Goal: Find specific page/section: Find specific page/section

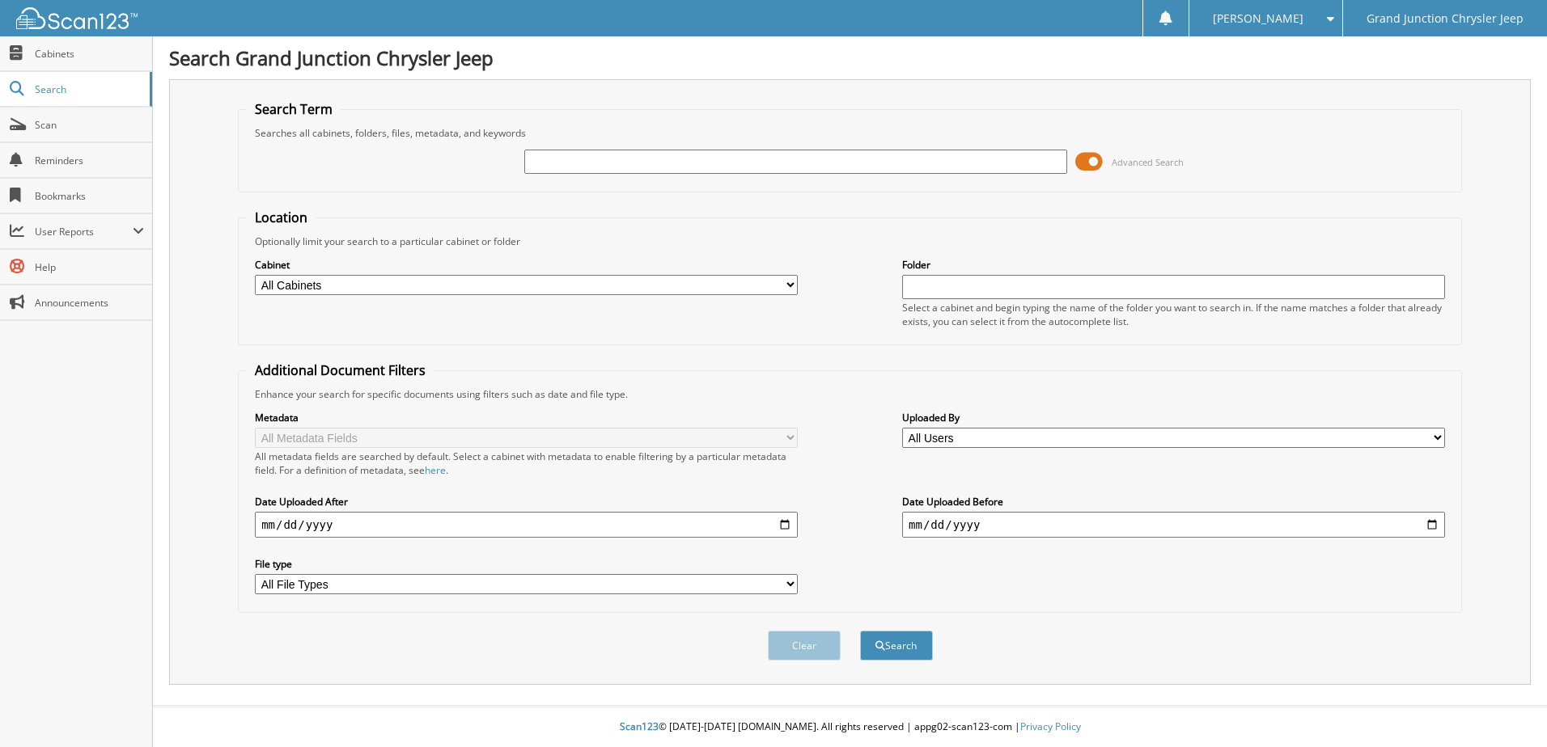
click at [588, 166] on input "text" at bounding box center [795, 162] width 543 height 24
type input "6283035"
click at [860, 631] on button "Search" at bounding box center [896, 646] width 73 height 30
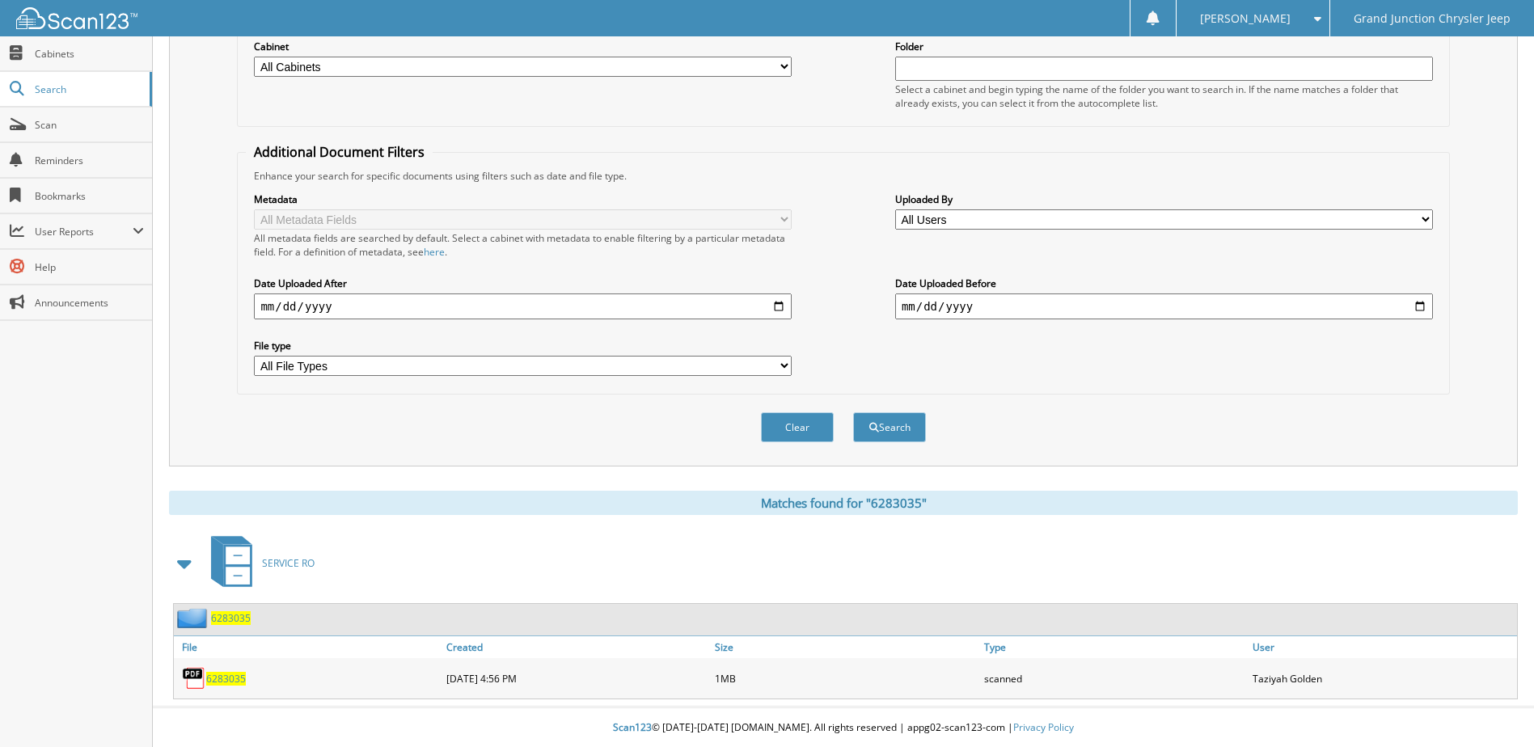
scroll to position [220, 0]
click at [229, 677] on span "6283035" at bounding box center [226, 678] width 40 height 14
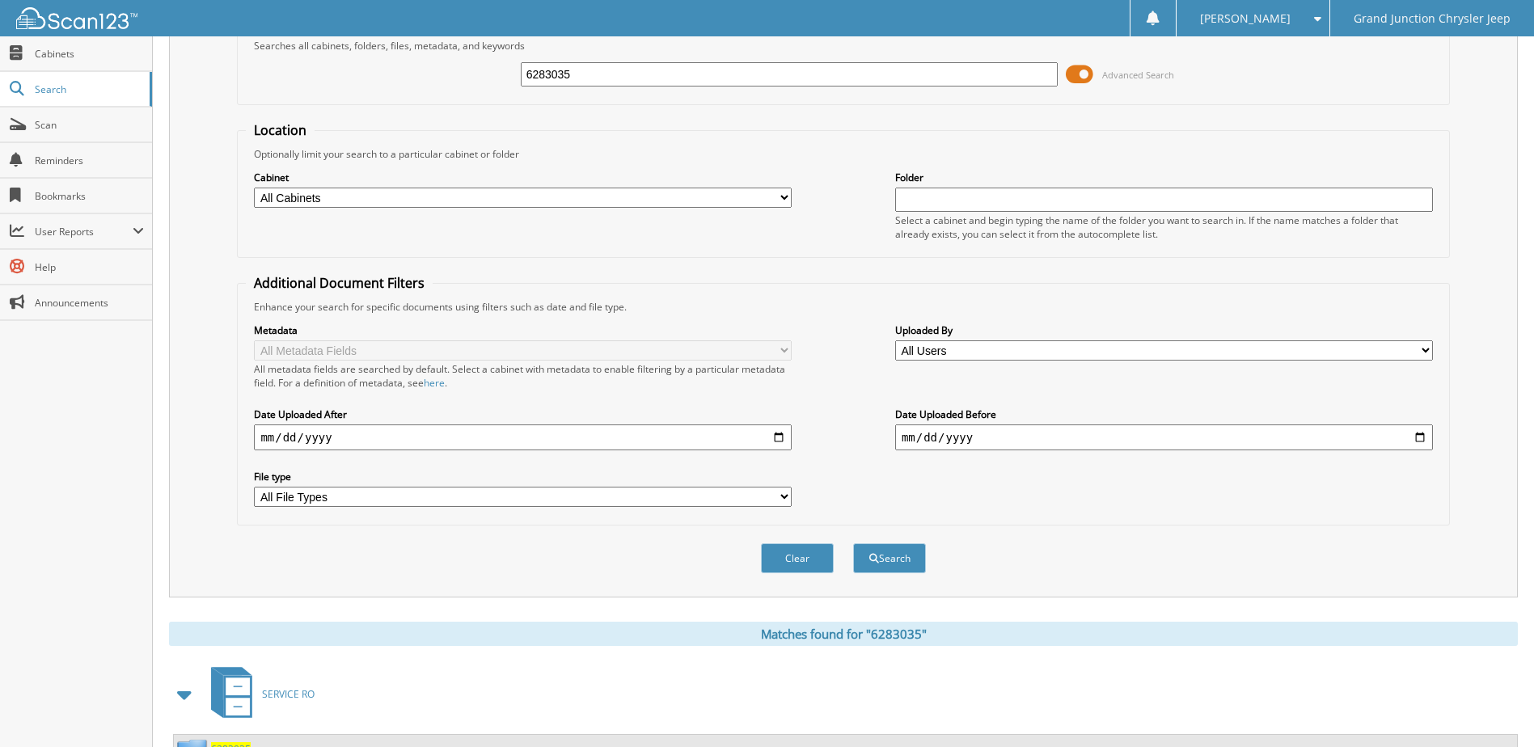
scroll to position [0, 0]
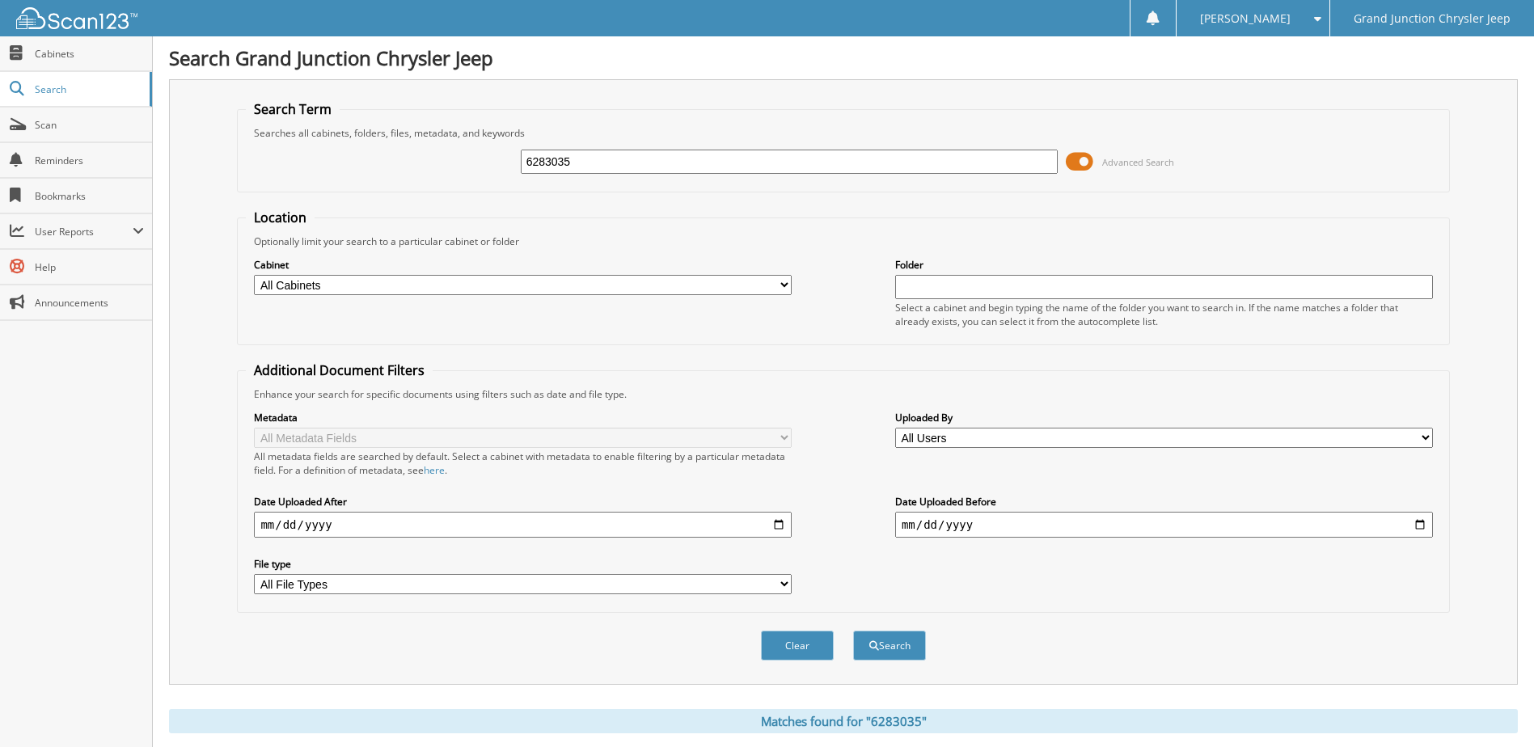
drag, startPoint x: 614, startPoint y: 167, endPoint x: 453, endPoint y: 180, distance: 161.5
click at [453, 180] on div "6283035 Advanced Search" at bounding box center [843, 162] width 1195 height 44
type input "6278925"
click at [853, 631] on button "Search" at bounding box center [889, 646] width 73 height 30
